Goal: Transaction & Acquisition: Purchase product/service

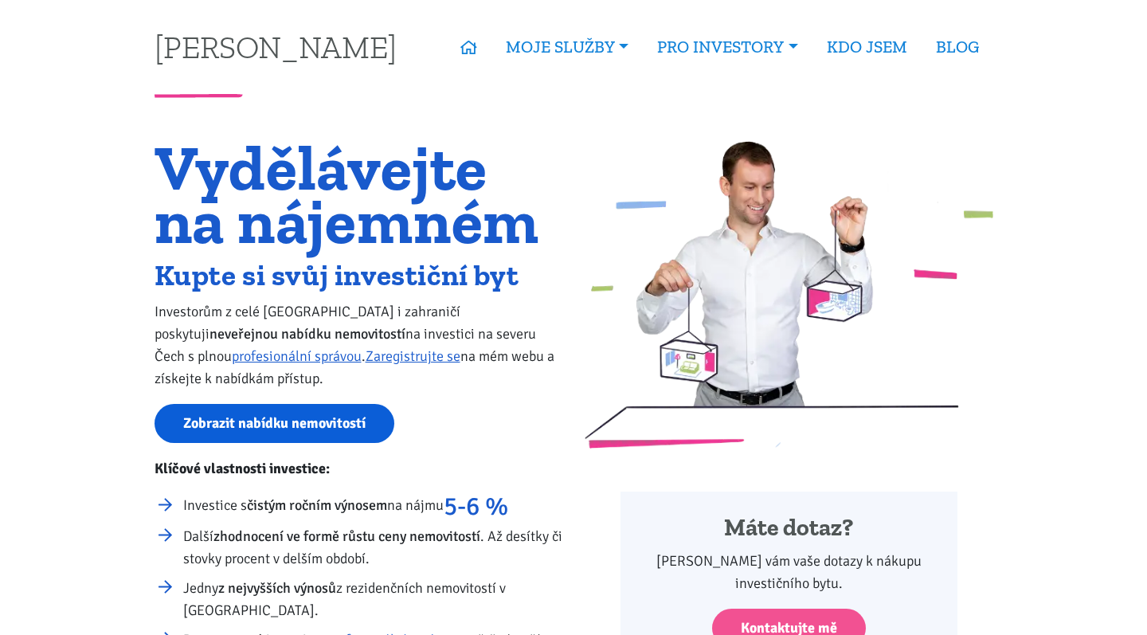
click at [300, 422] on link "Zobrazit nabídku nemovitostí" at bounding box center [275, 423] width 240 height 39
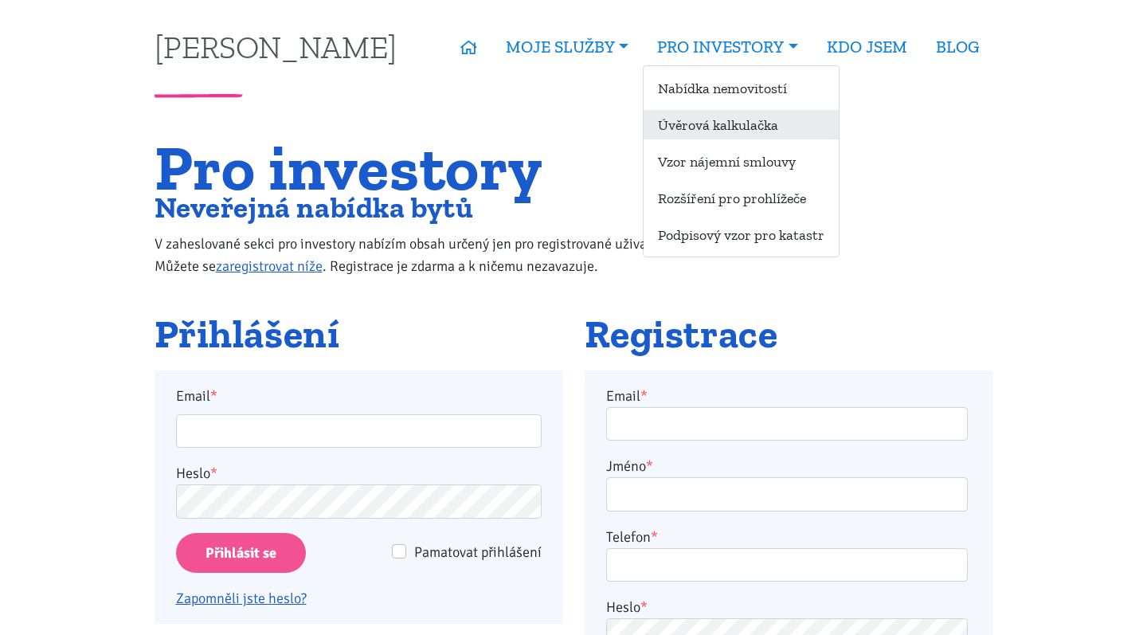
click at [719, 129] on link "Úvěrová kalkulačka" at bounding box center [741, 124] width 195 height 29
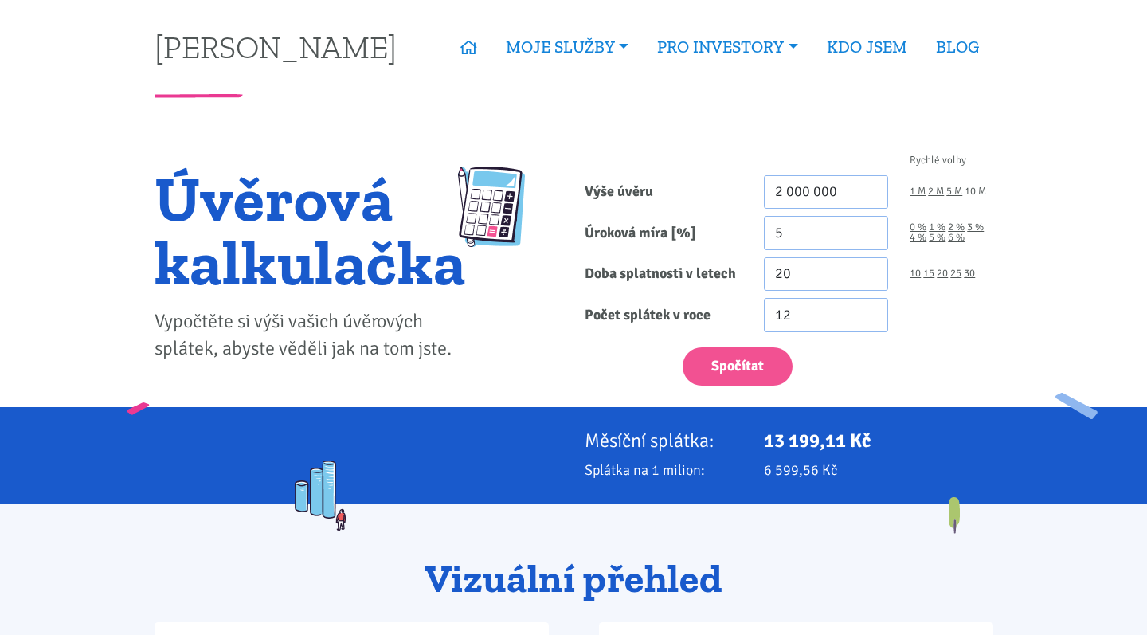
click at [977, 192] on link "10 M" at bounding box center [976, 191] width 22 height 10
click at [936, 193] on link "2 M" at bounding box center [936, 191] width 16 height 10
click at [756, 358] on button "Spočítat" at bounding box center [738, 366] width 110 height 39
type input "2000000"
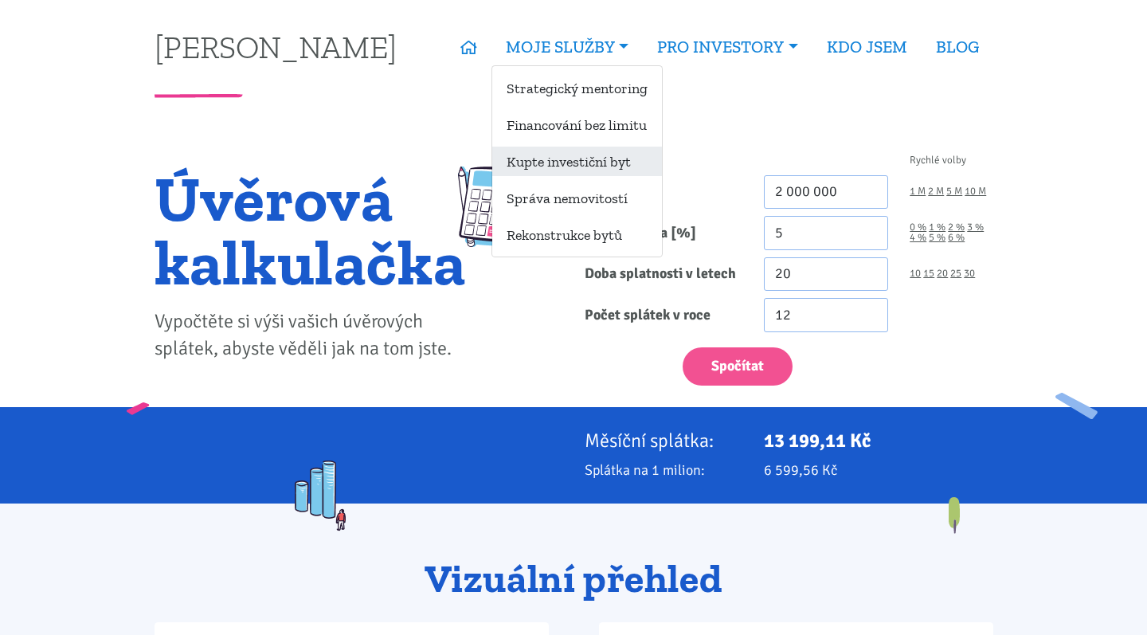
click at [522, 162] on link "Kupte investiční byt" at bounding box center [577, 161] width 170 height 29
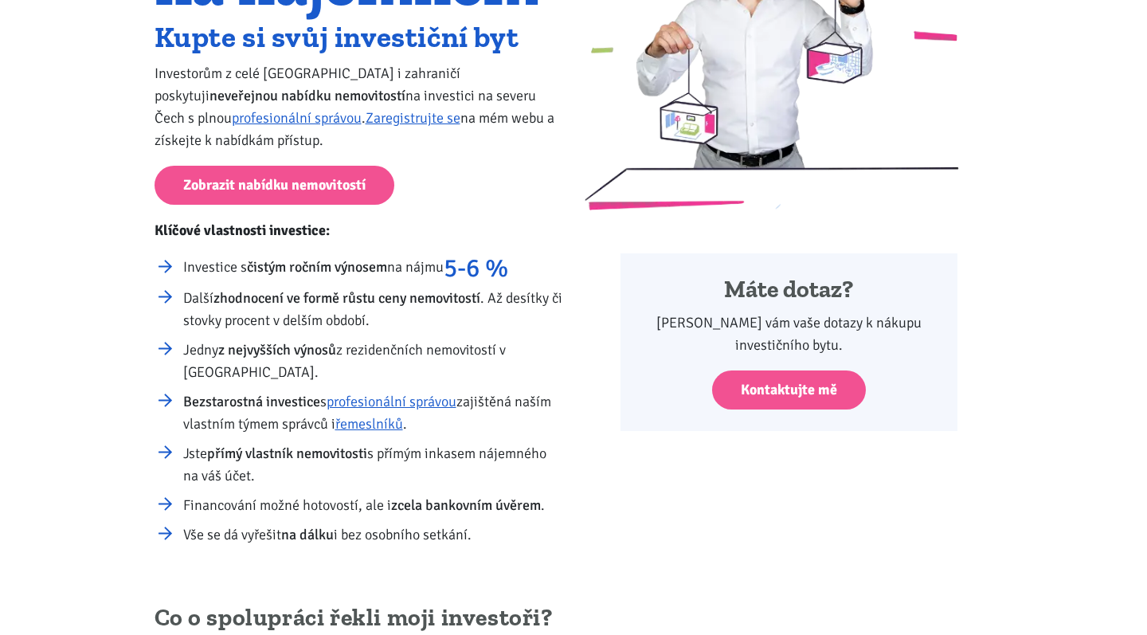
scroll to position [240, 0]
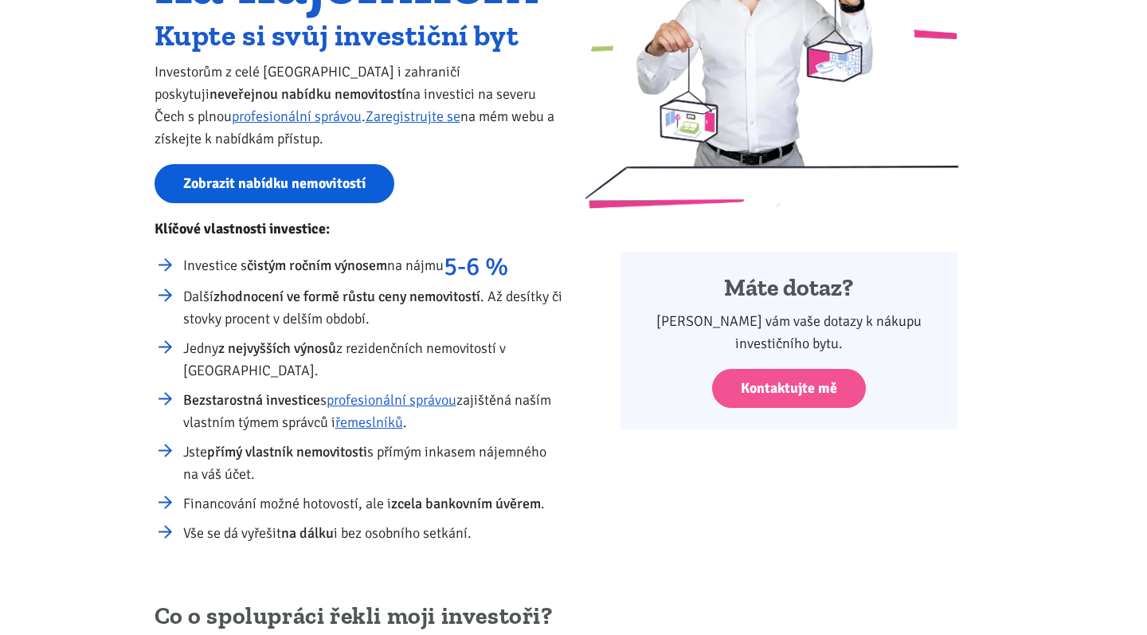
click at [299, 190] on link "Zobrazit nabídku nemovitostí" at bounding box center [275, 183] width 240 height 39
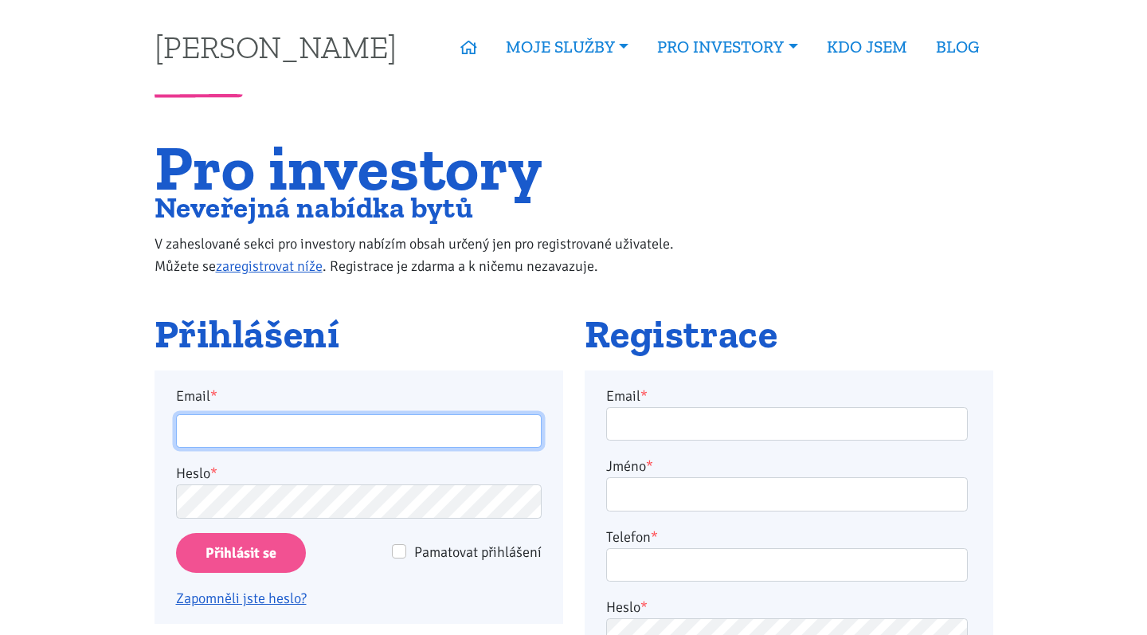
type input "[PERSON_NAME][EMAIL_ADDRESS][DOMAIN_NAME]"
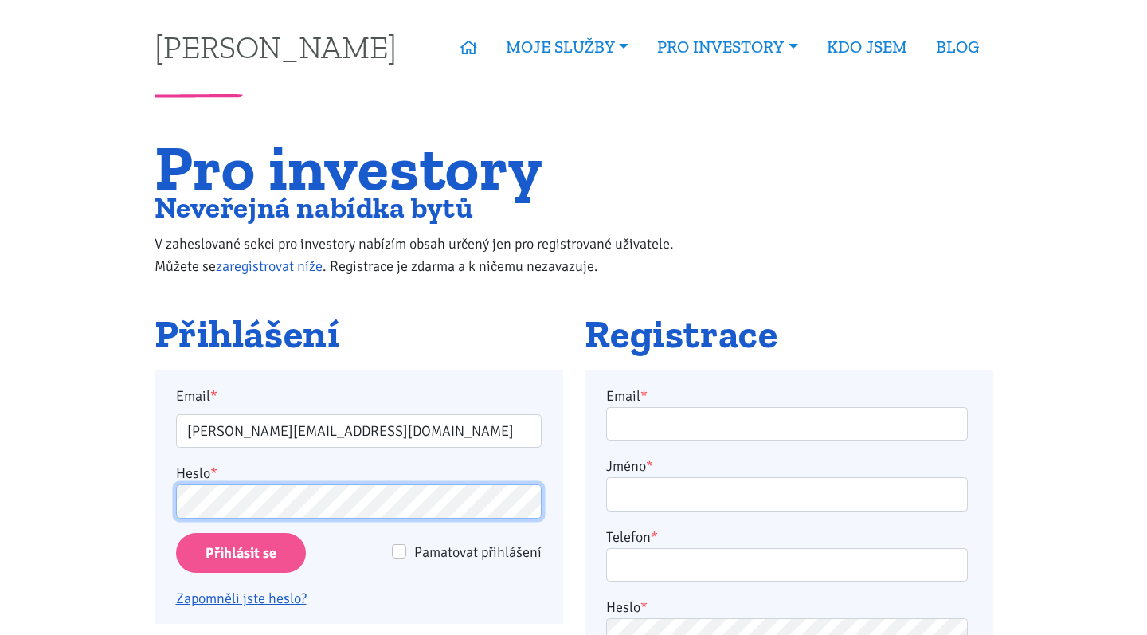
click at [240, 552] on input "Přihlásit se" at bounding box center [241, 553] width 130 height 41
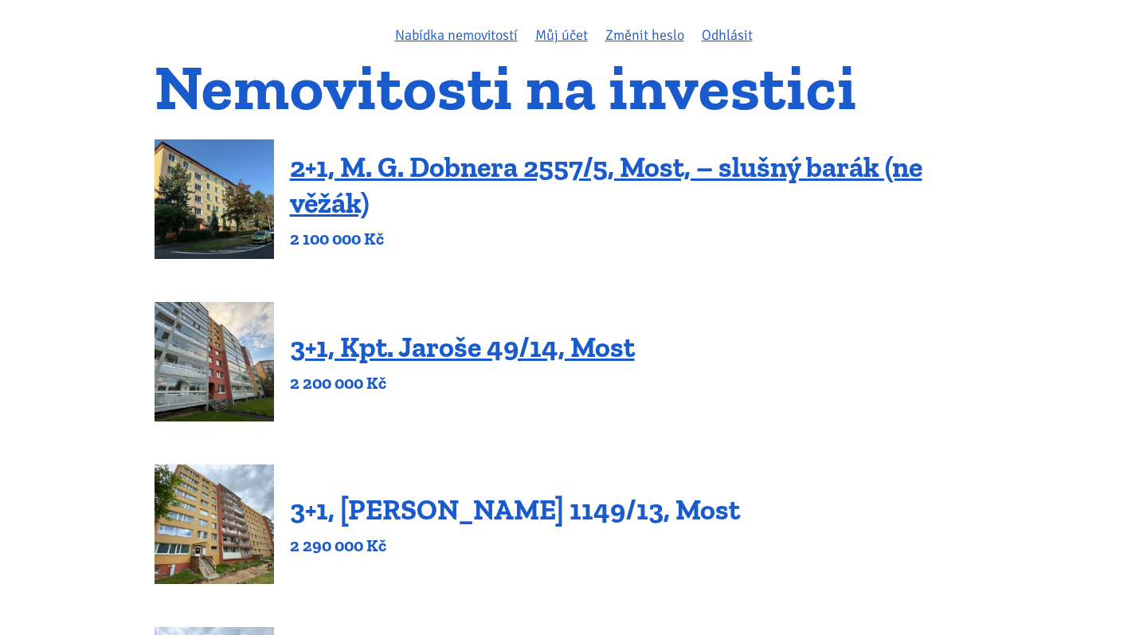
scroll to position [124, 0]
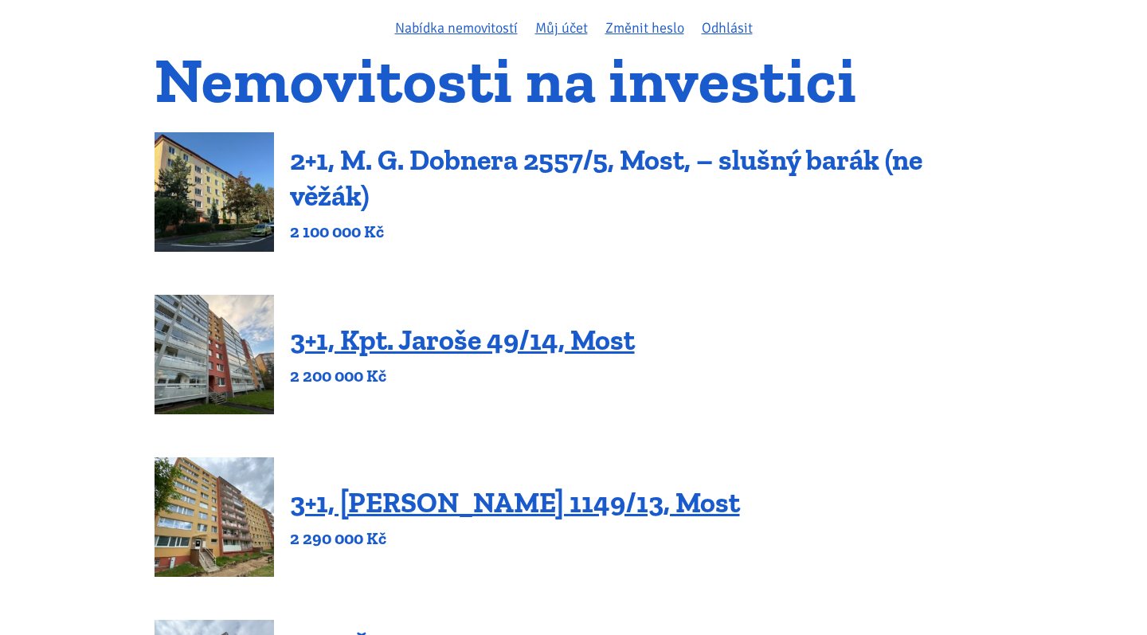
click at [617, 157] on link "2+1, M. G. Dobnera 2557/5, Most, – slušný barák (ne věžák)" at bounding box center [606, 178] width 632 height 70
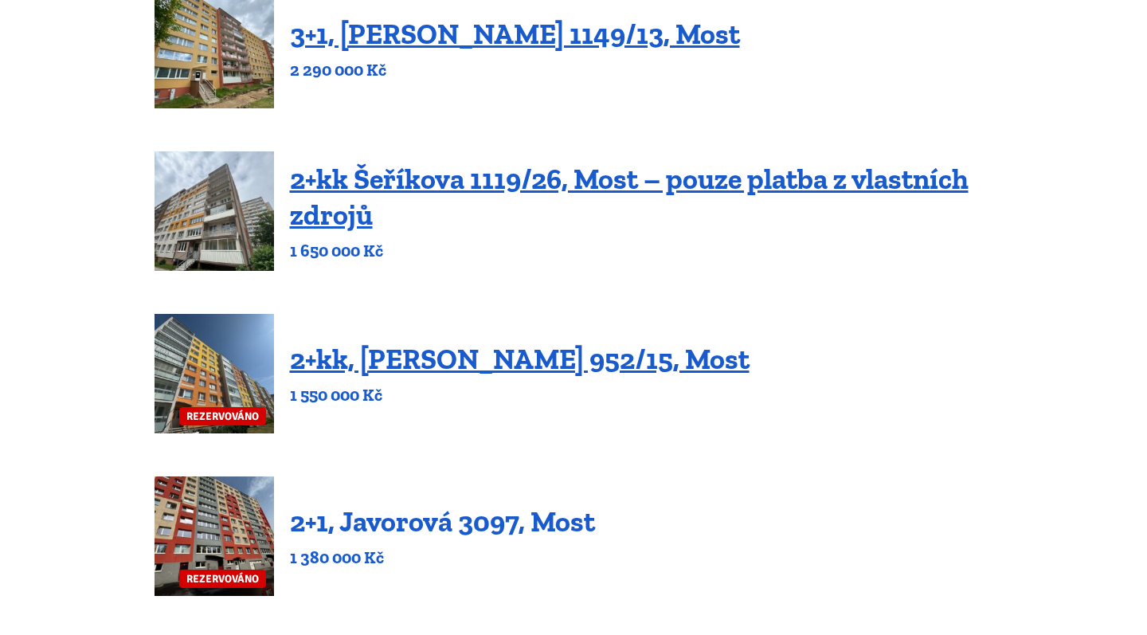
scroll to position [585, 0]
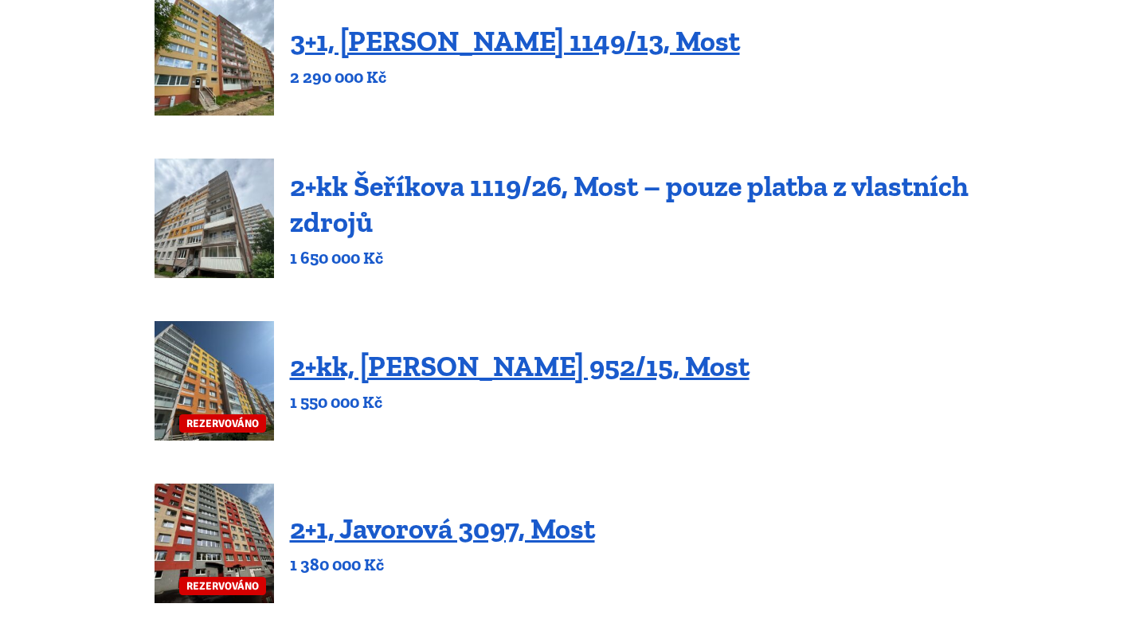
click at [517, 196] on link "2+kk Šeříkova 1119/26, Most – pouze platba z vlastních zdrojů" at bounding box center [629, 204] width 679 height 70
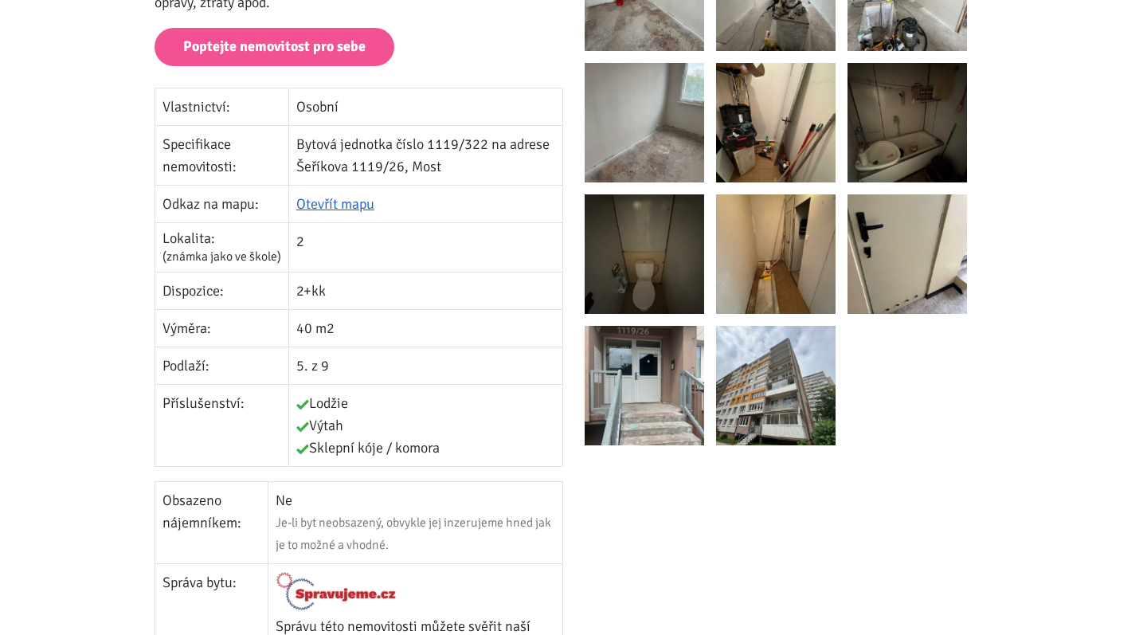
scroll to position [399, 0]
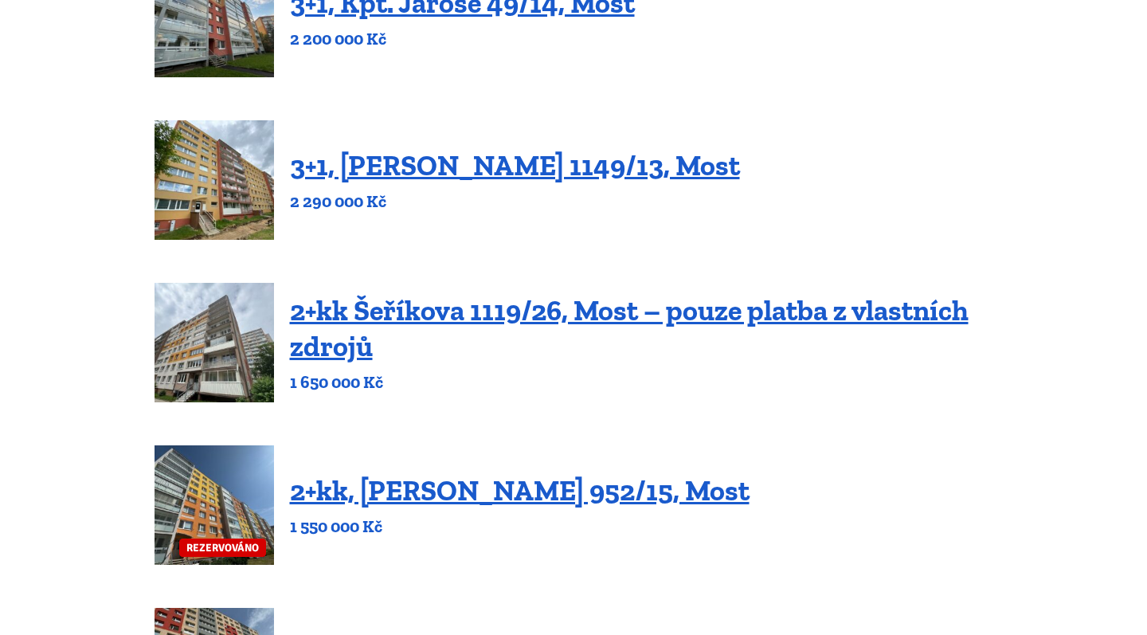
scroll to position [460, 0]
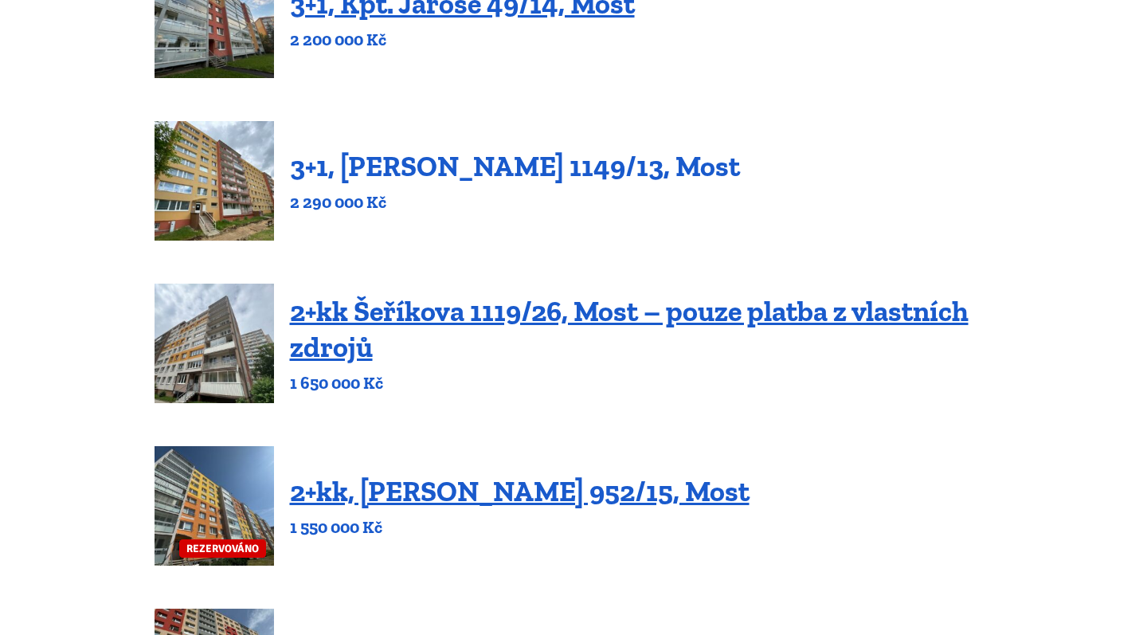
click at [491, 162] on link "3+1, [PERSON_NAME] 1149/13, Most" at bounding box center [515, 166] width 450 height 34
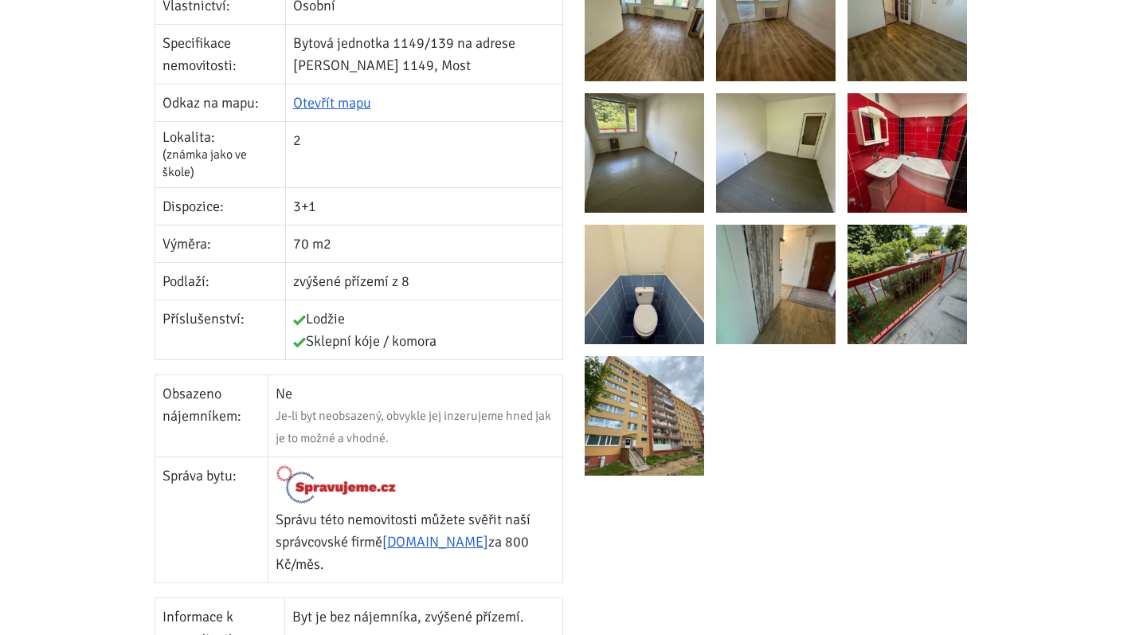
scroll to position [451, 0]
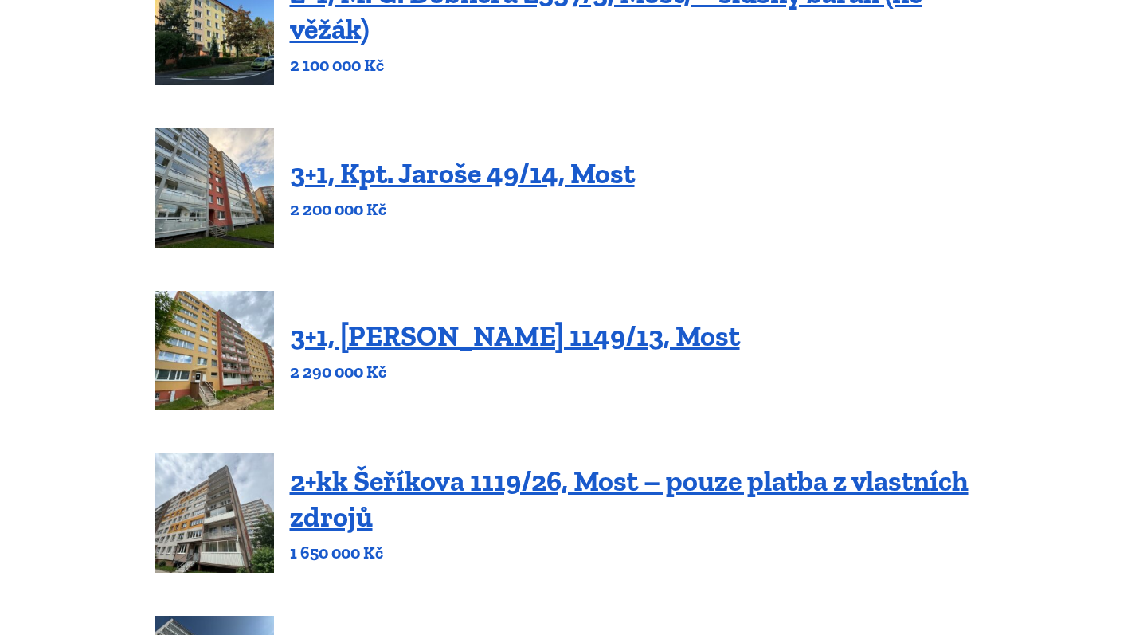
scroll to position [284, 0]
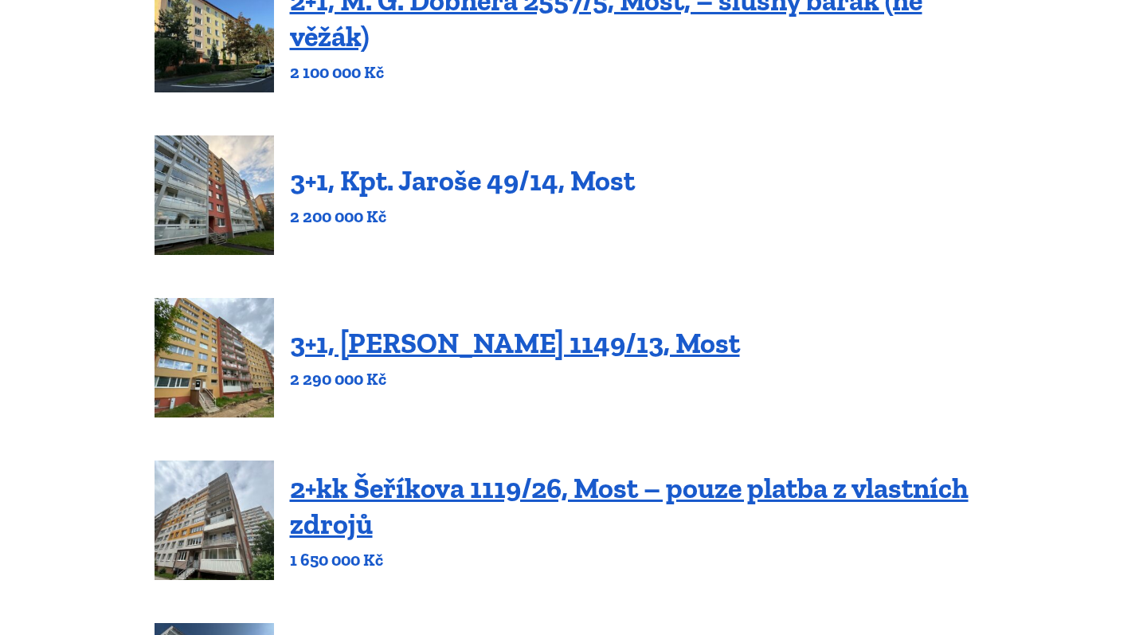
click at [433, 188] on link "3+1, Kpt. Jaroše 49/14, Most" at bounding box center [462, 180] width 345 height 34
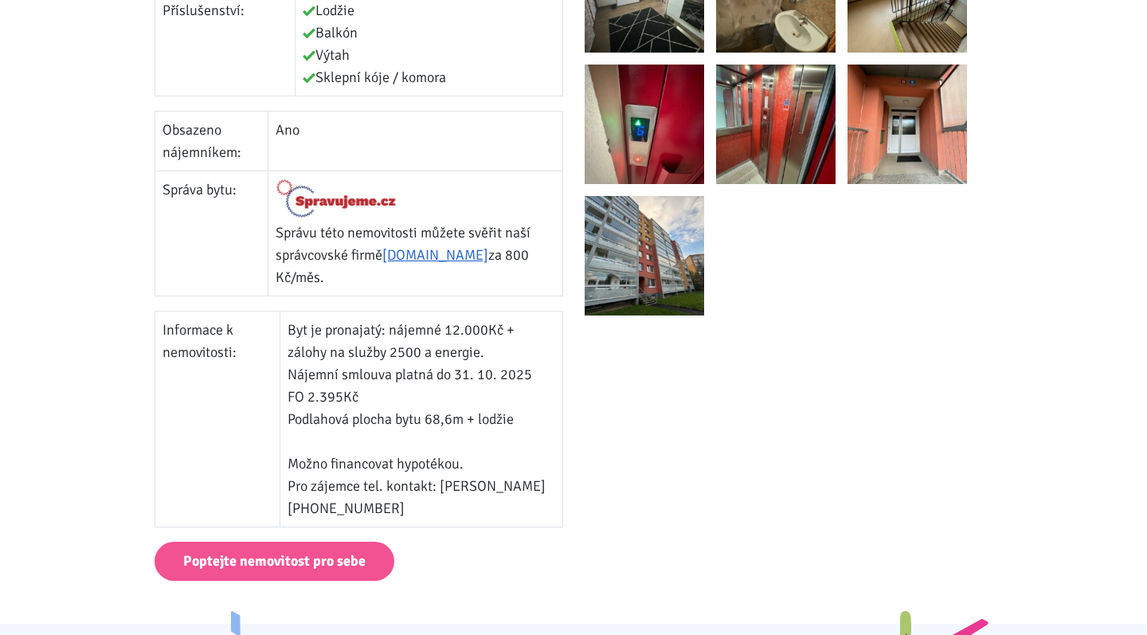
scroll to position [719, 0]
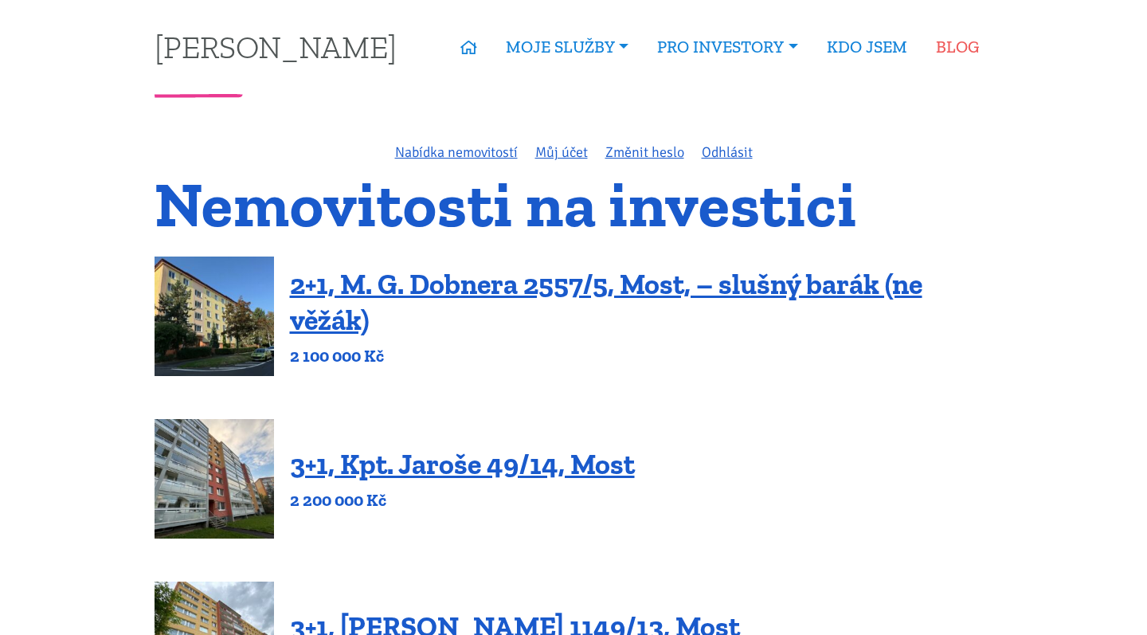
click at [953, 48] on link "BLOG" at bounding box center [958, 47] width 72 height 37
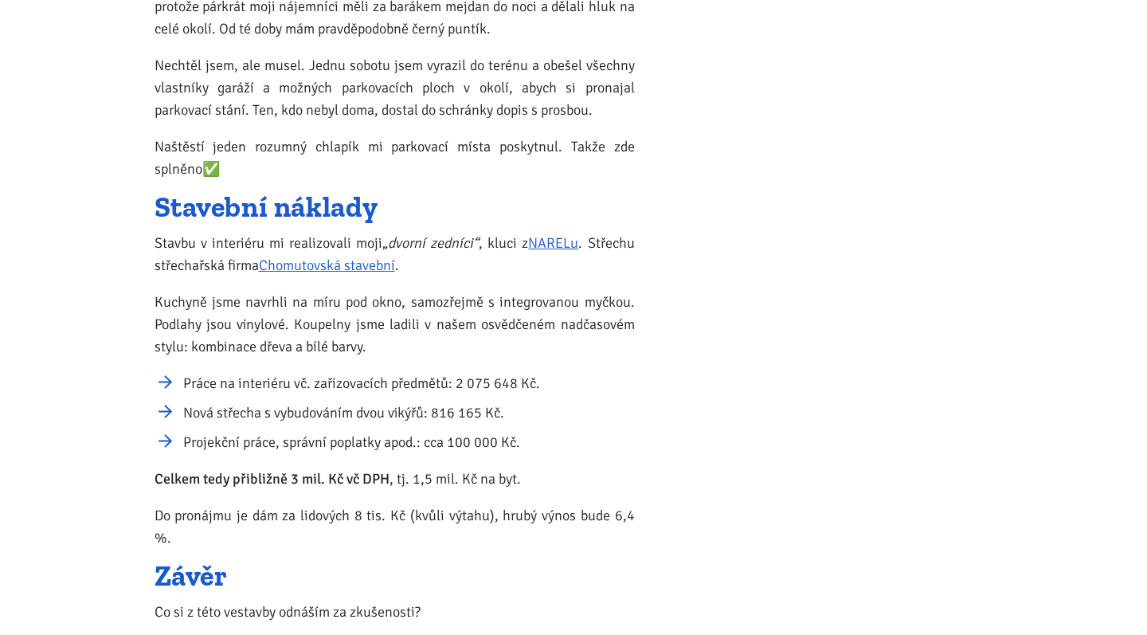
scroll to position [1580, 0]
